Goal: Check status: Check status

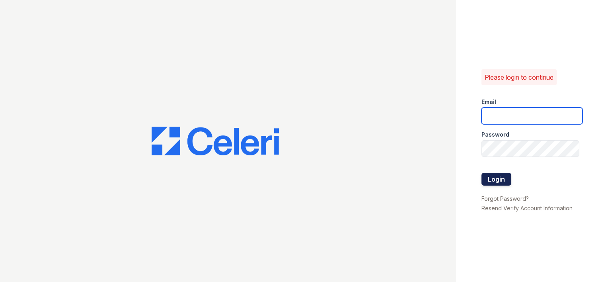
type input "[EMAIL_ADDRESS][DOMAIN_NAME]"
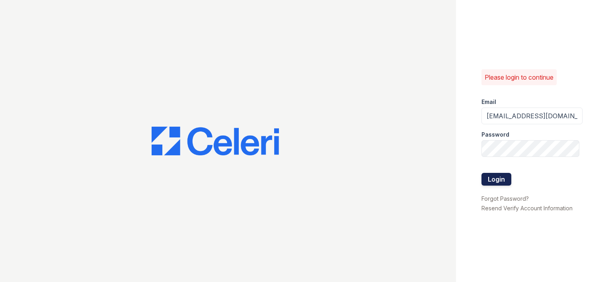
click at [504, 180] on button "Login" at bounding box center [497, 179] width 30 height 13
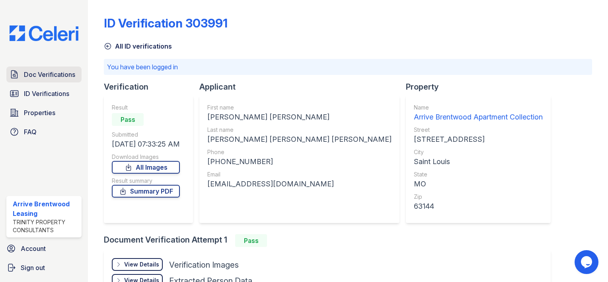
click at [47, 74] on span "Doc Verifications" at bounding box center [49, 75] width 51 height 10
